Goal: Task Accomplishment & Management: Use online tool/utility

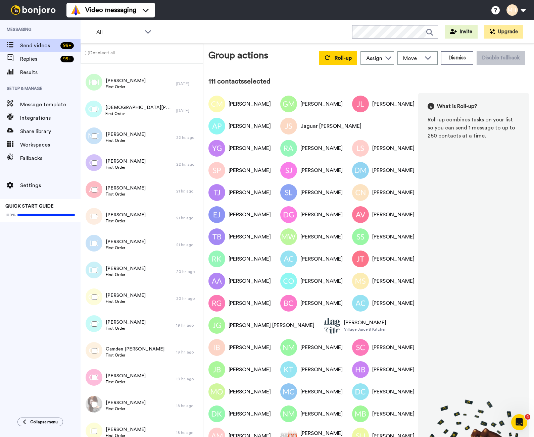
scroll to position [2655, 0]
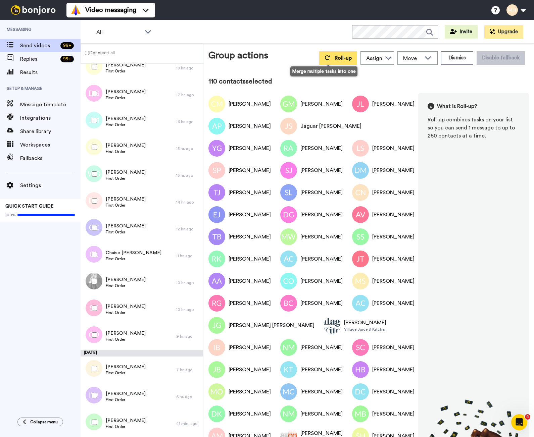
click at [329, 61] on button "Roll-up" at bounding box center [338, 57] width 38 height 13
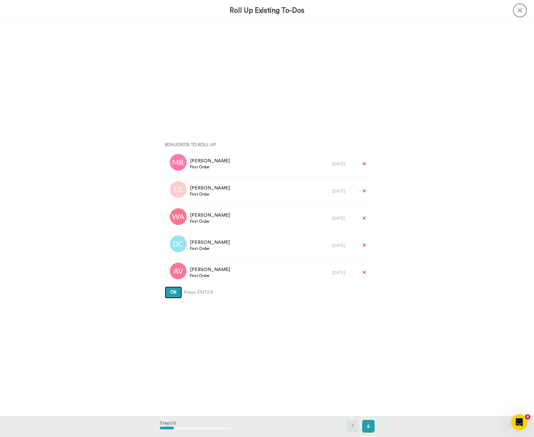
click at [174, 292] on span "Ok" at bounding box center [173, 292] width 6 height 5
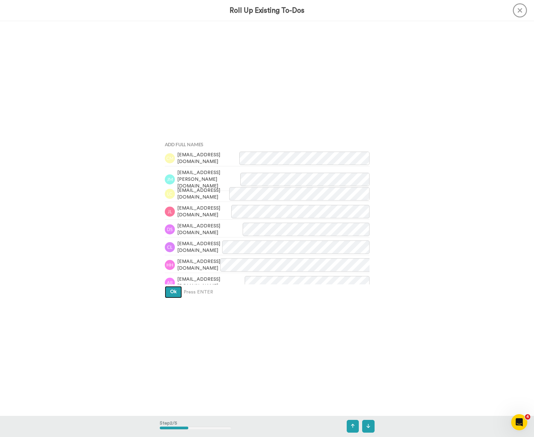
click at [174, 296] on button "Ok" at bounding box center [173, 292] width 17 height 12
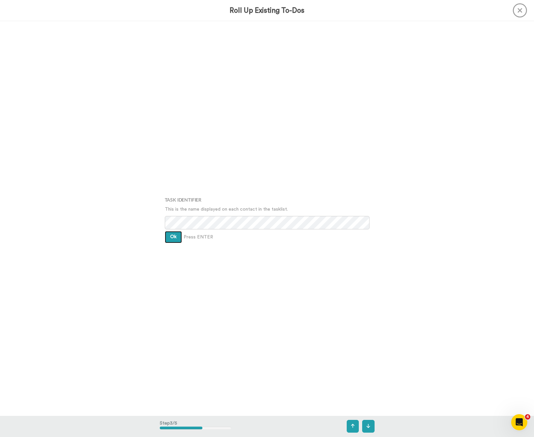
click at [174, 238] on span "Ok" at bounding box center [173, 237] width 6 height 5
click at [174, 238] on div "Assign It To Reformed Film Lab Ok Press ENTER" at bounding box center [267, 218] width 215 height 219
click at [174, 229] on span "Ok" at bounding box center [173, 231] width 6 height 5
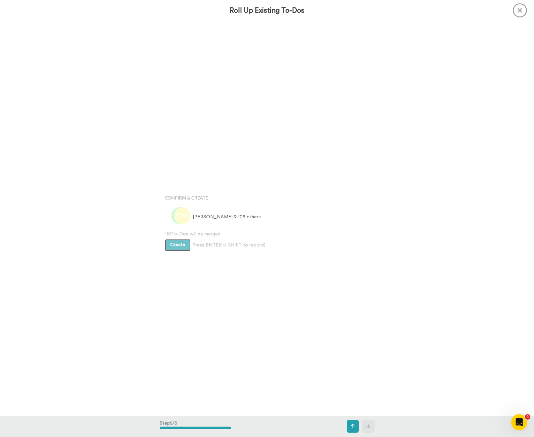
scroll to position [1580, 0]
click at [183, 244] on span "Create" at bounding box center [177, 242] width 15 height 5
